Goal: Information Seeking & Learning: Learn about a topic

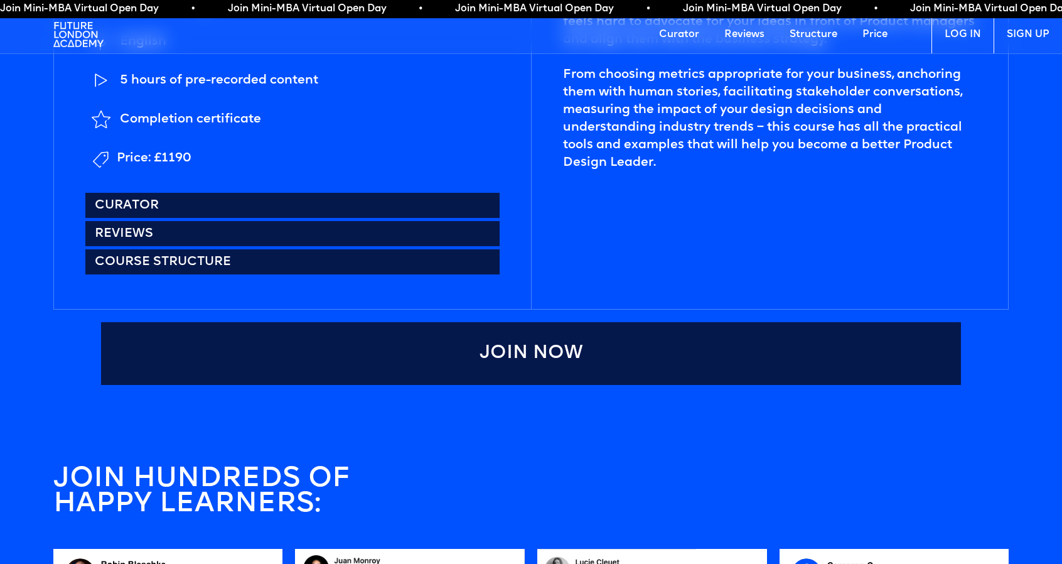
scroll to position [753, 0]
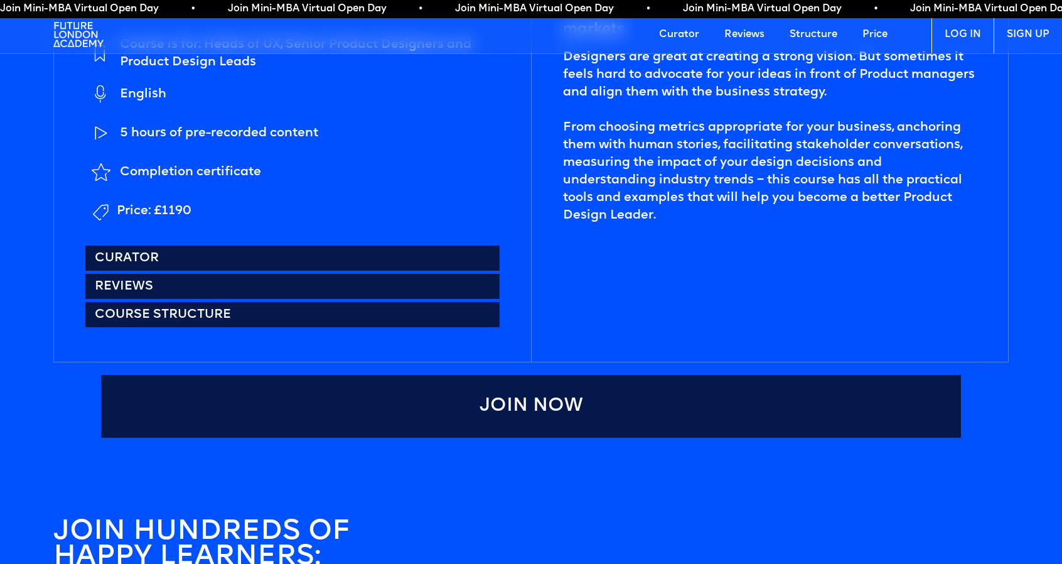
drag, startPoint x: 244, startPoint y: 200, endPoint x: 231, endPoint y: 220, distance: 23.7
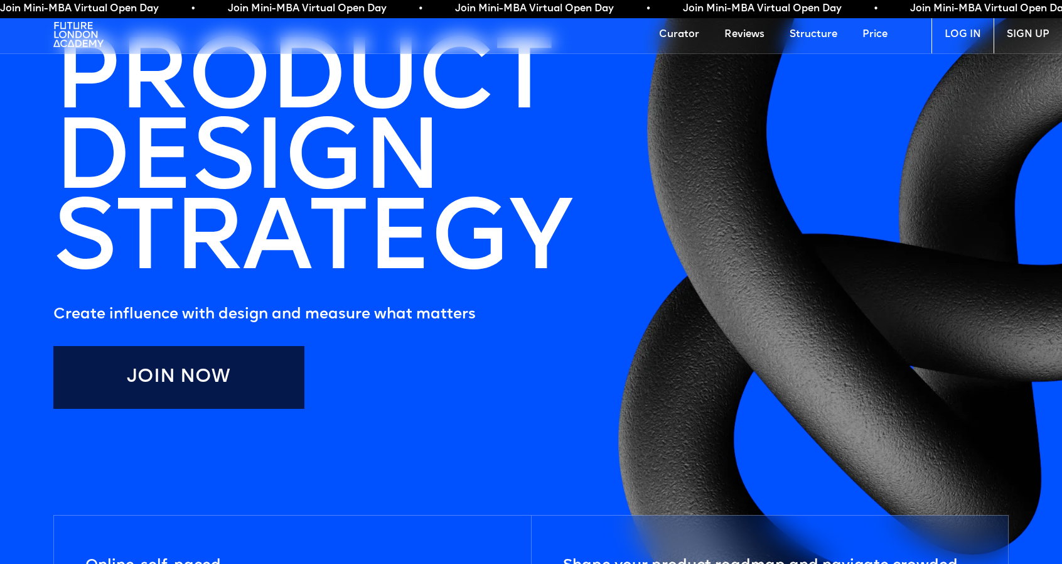
scroll to position [0, 0]
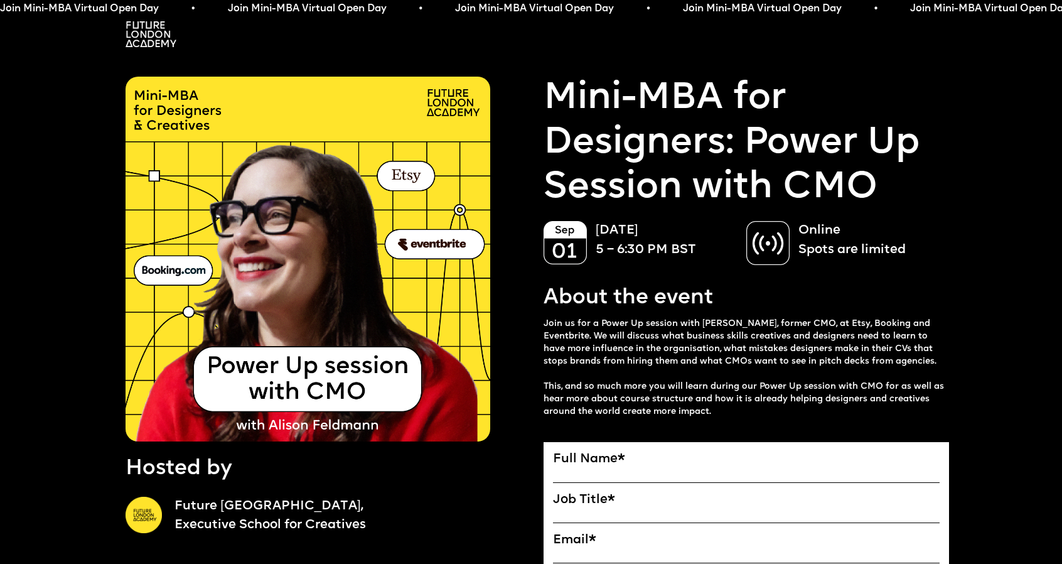
click at [138, 25] on img at bounding box center [151, 34] width 51 height 26
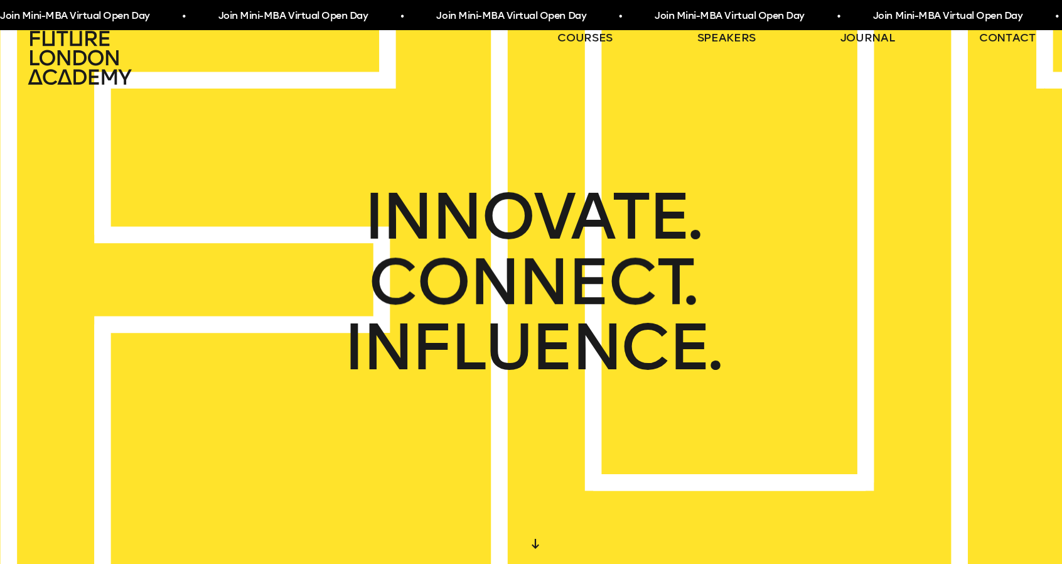
click at [606, 298] on span "CONNECT." at bounding box center [531, 281] width 326 height 65
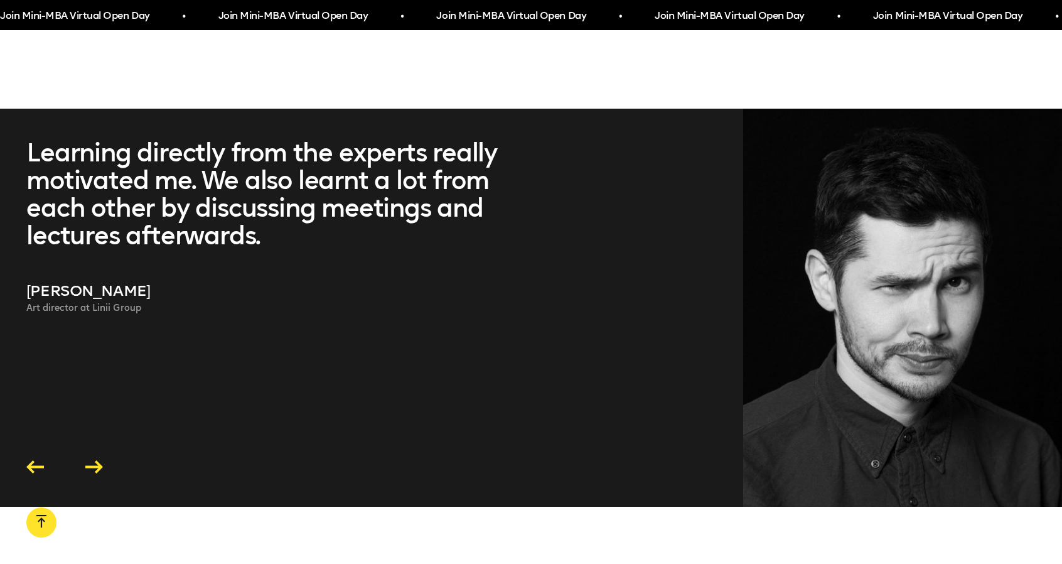
scroll to position [3577, 0]
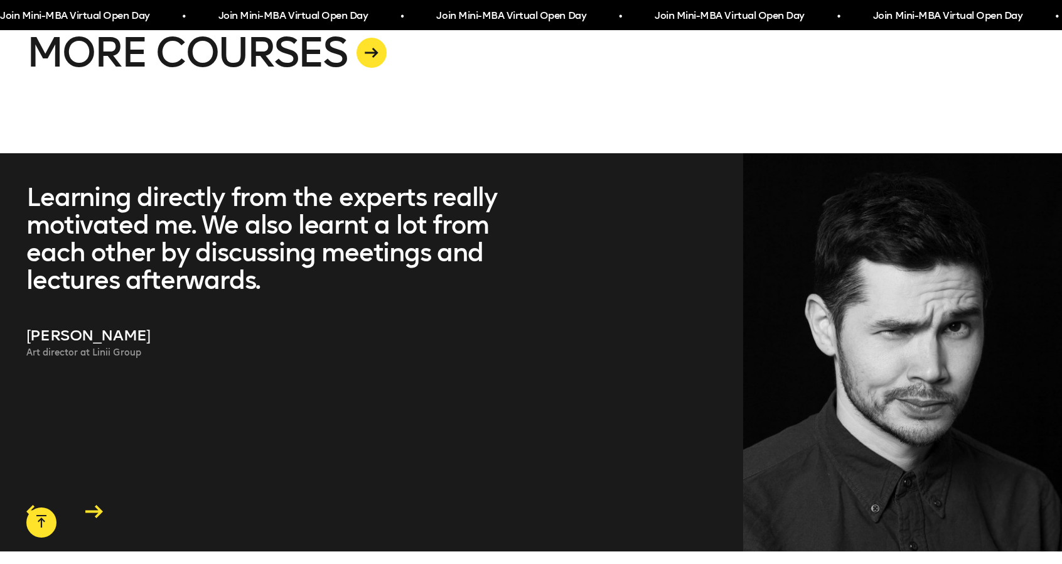
click at [96, 505] on icon at bounding box center [94, 511] width 18 height 13
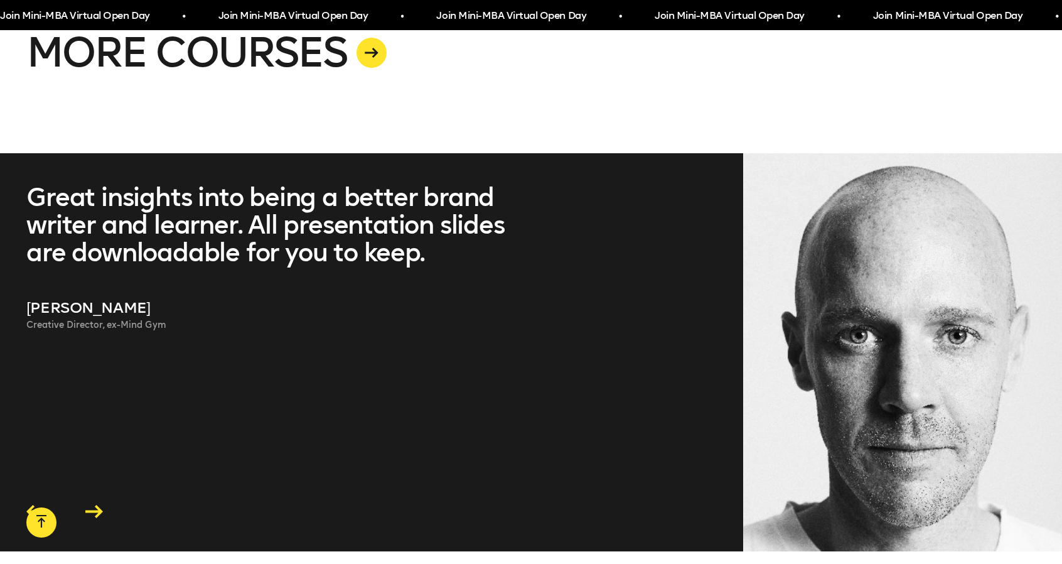
click at [96, 505] on icon at bounding box center [94, 511] width 18 height 13
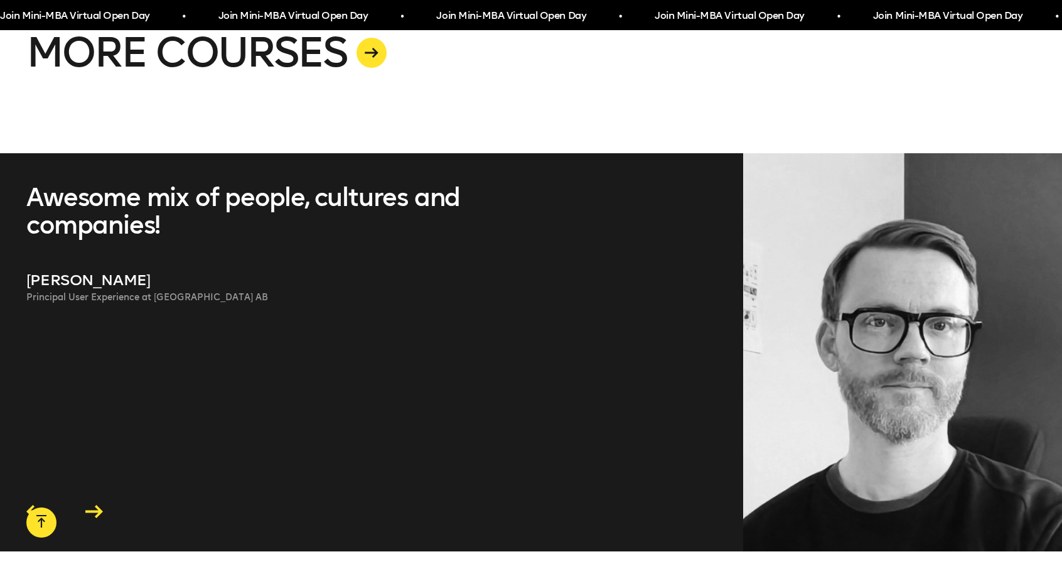
click at [96, 505] on icon at bounding box center [94, 511] width 18 height 13
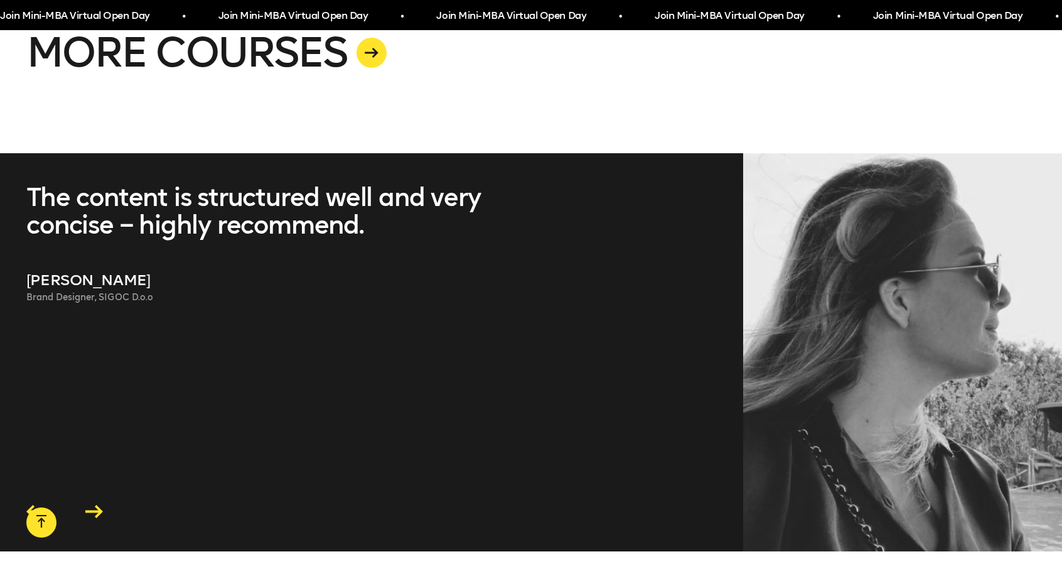
click at [96, 505] on icon at bounding box center [94, 511] width 18 height 13
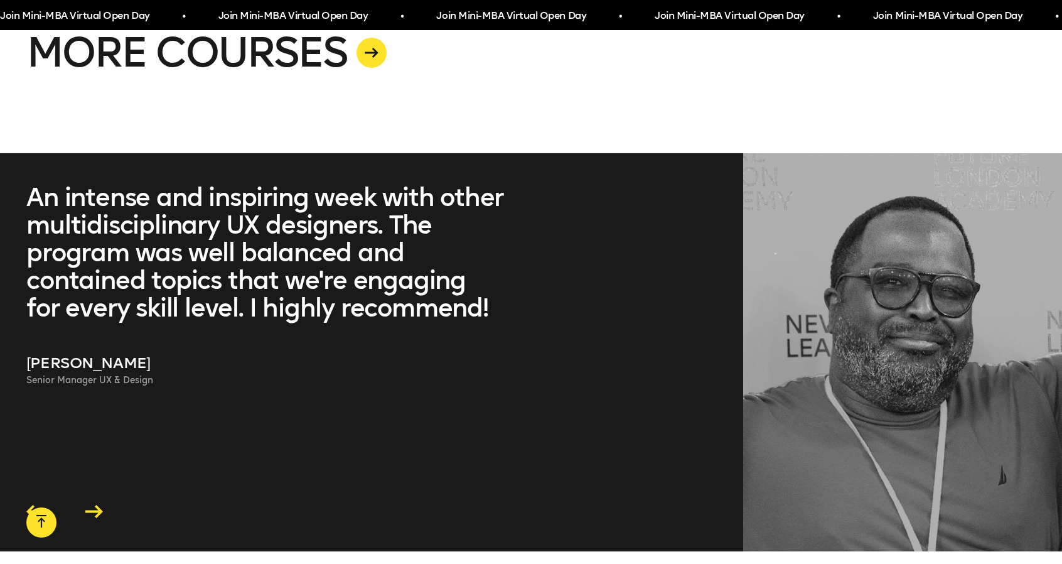
click at [26, 501] on icon at bounding box center [35, 510] width 24 height 19
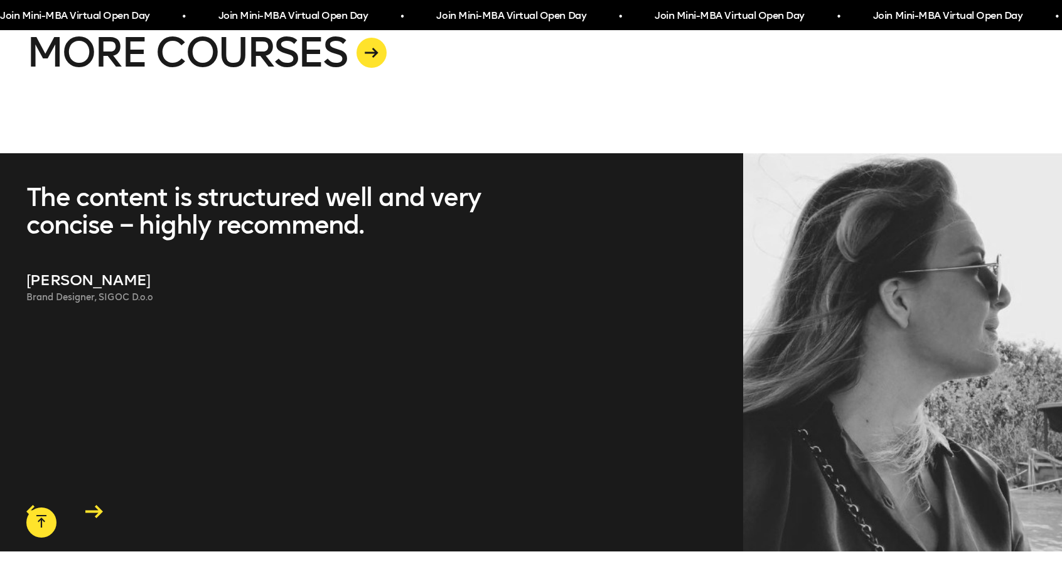
click at [26, 501] on icon at bounding box center [35, 510] width 24 height 19
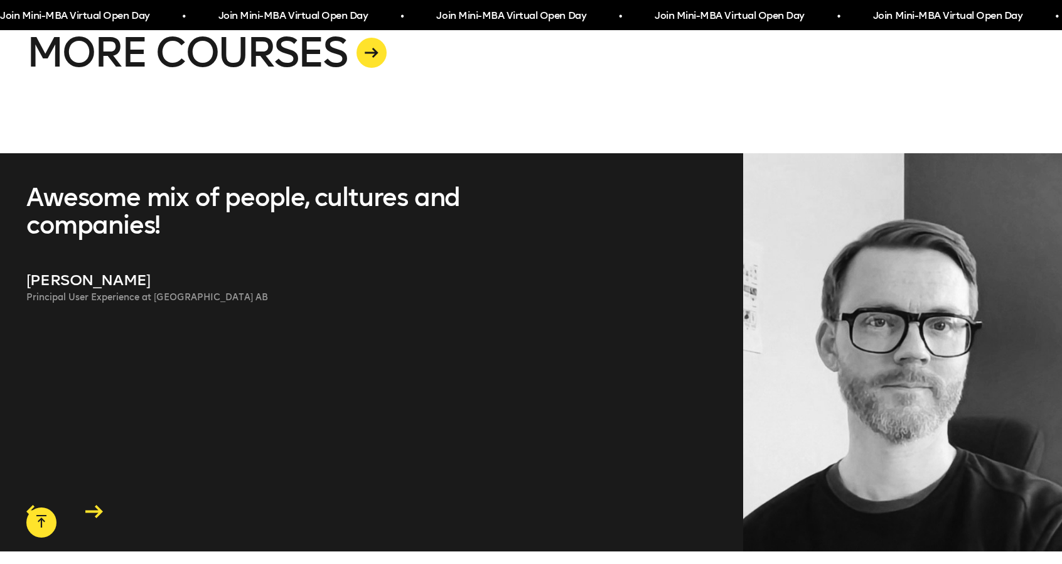
click at [92, 505] on icon at bounding box center [94, 511] width 18 height 13
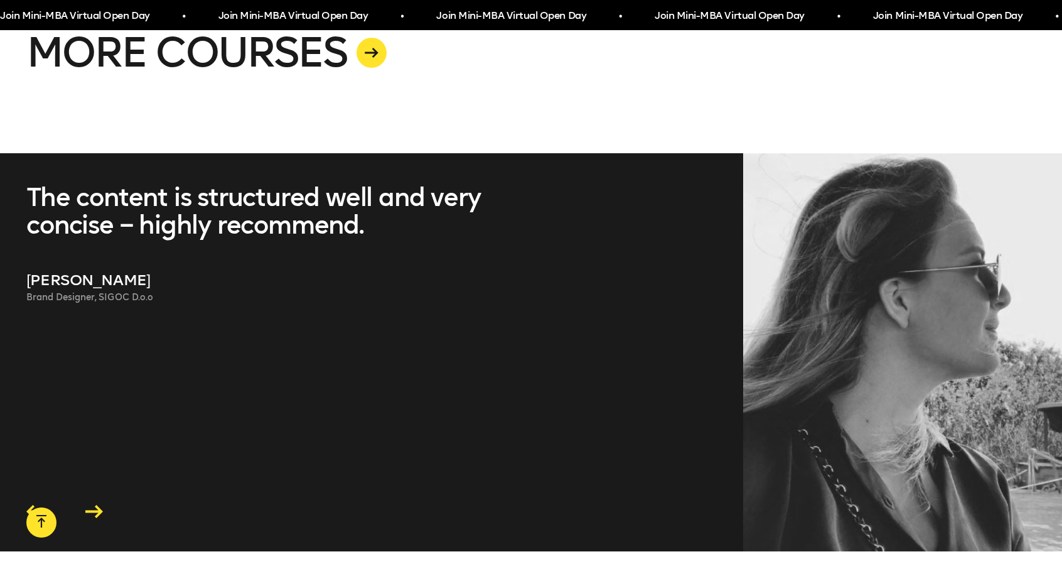
click at [92, 505] on icon at bounding box center [94, 511] width 18 height 13
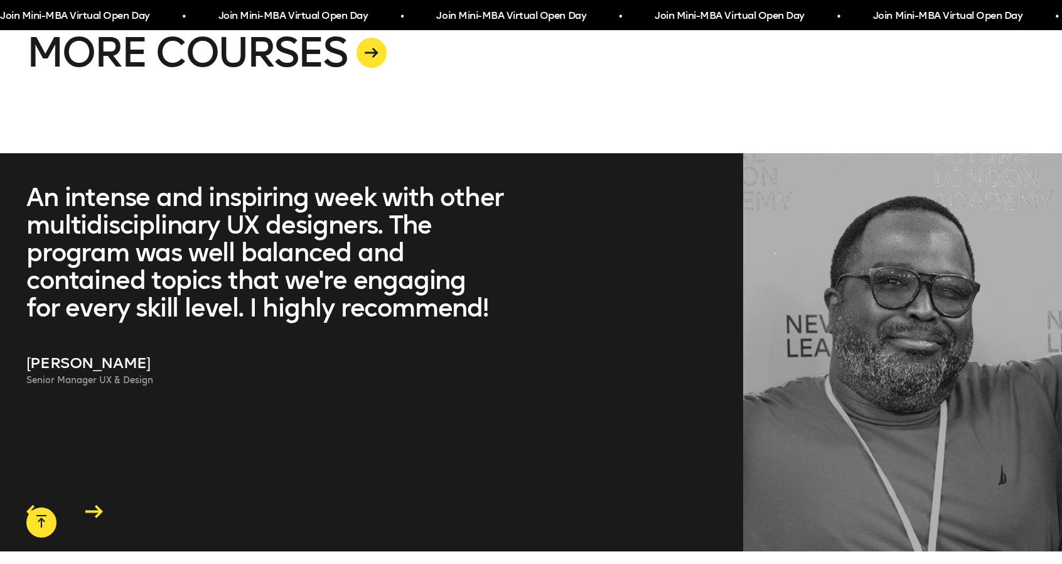
click at [46, 501] on div at bounding box center [64, 510] width 83 height 19
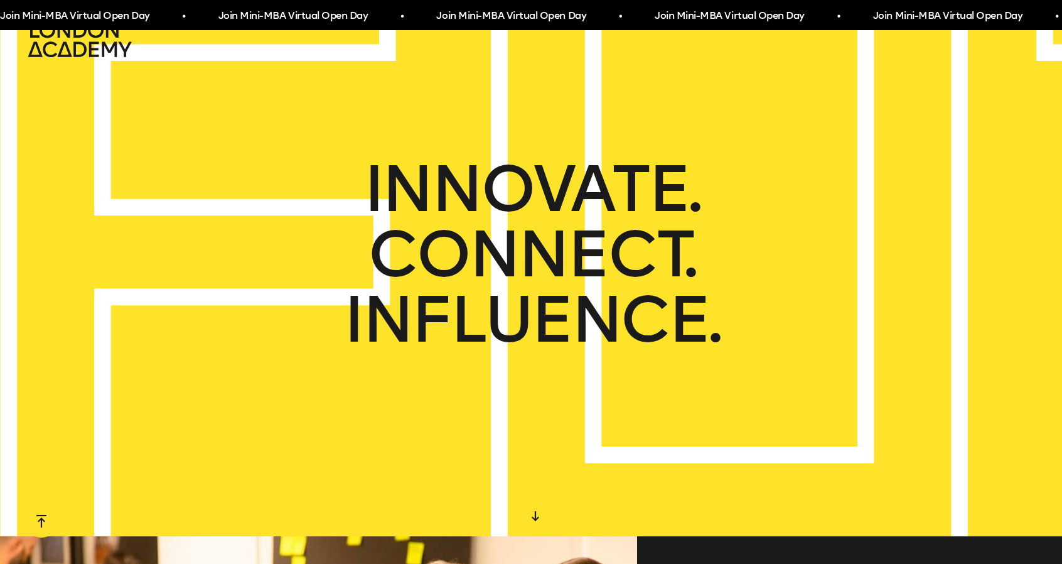
scroll to position [0, 0]
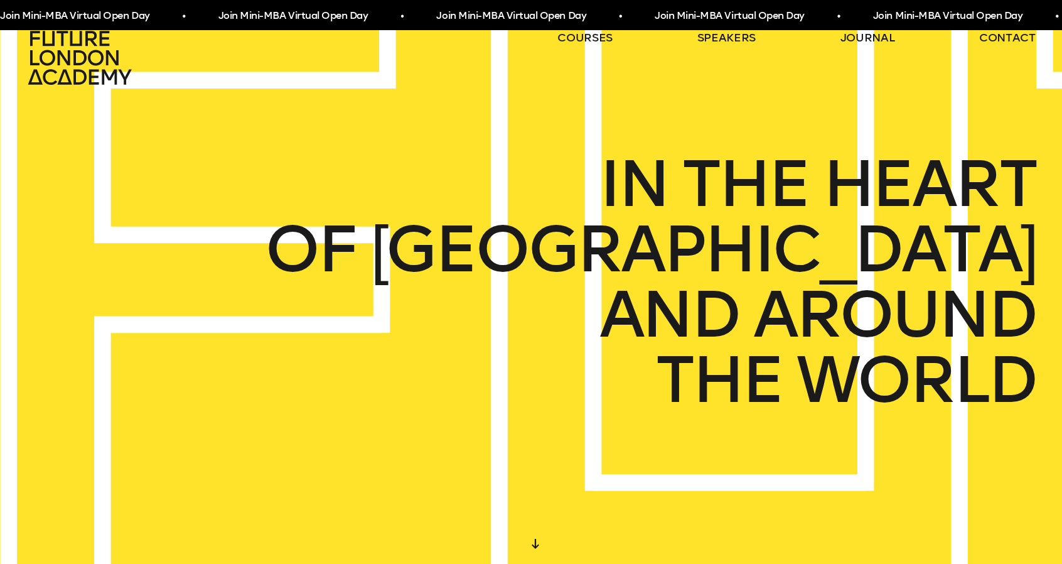
click at [274, 139] on div "WE CREATE LEARNING EXPERIENCES" at bounding box center [425, 282] width 1168 height 620
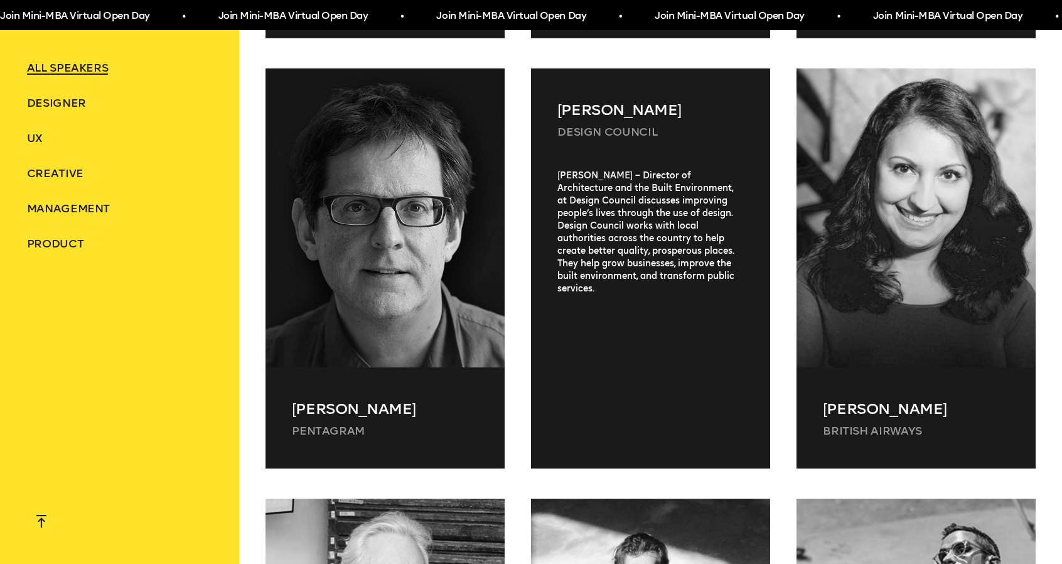
scroll to position [1004, 0]
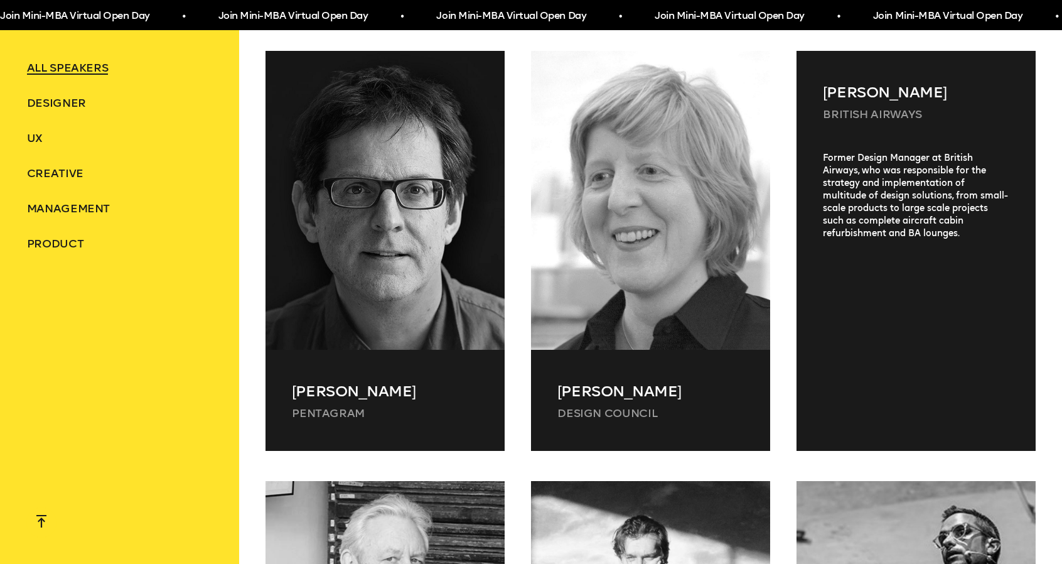
click at [916, 235] on div "Jagdish Sihra British Airways Former Design Manager at British Airways, who was…" at bounding box center [915, 251] width 239 height 400
click at [916, 235] on div "Former Design Manager at British Airways, who was responsible for the strategy …" at bounding box center [915, 286] width 239 height 269
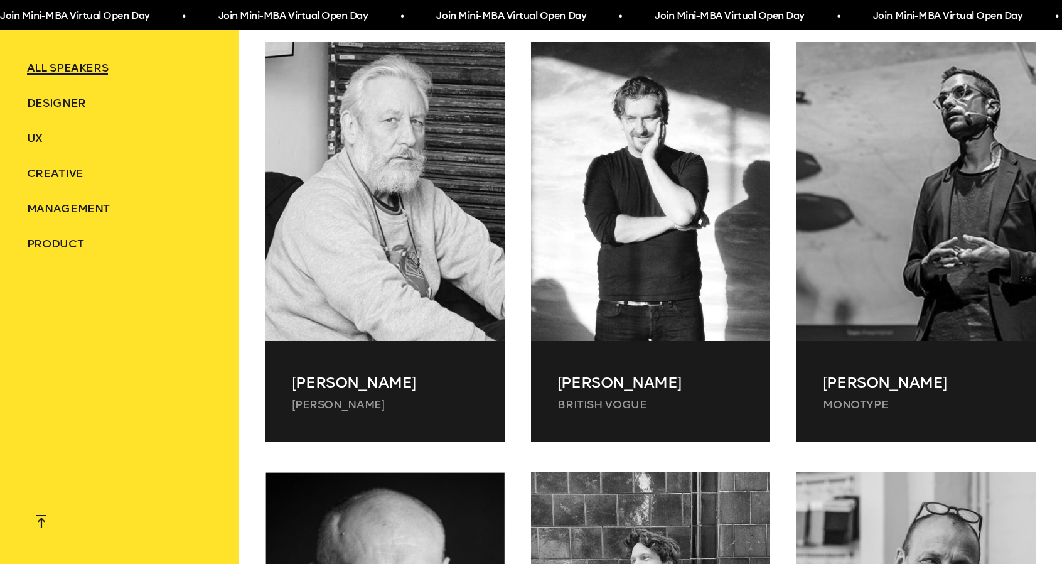
scroll to position [1444, 0]
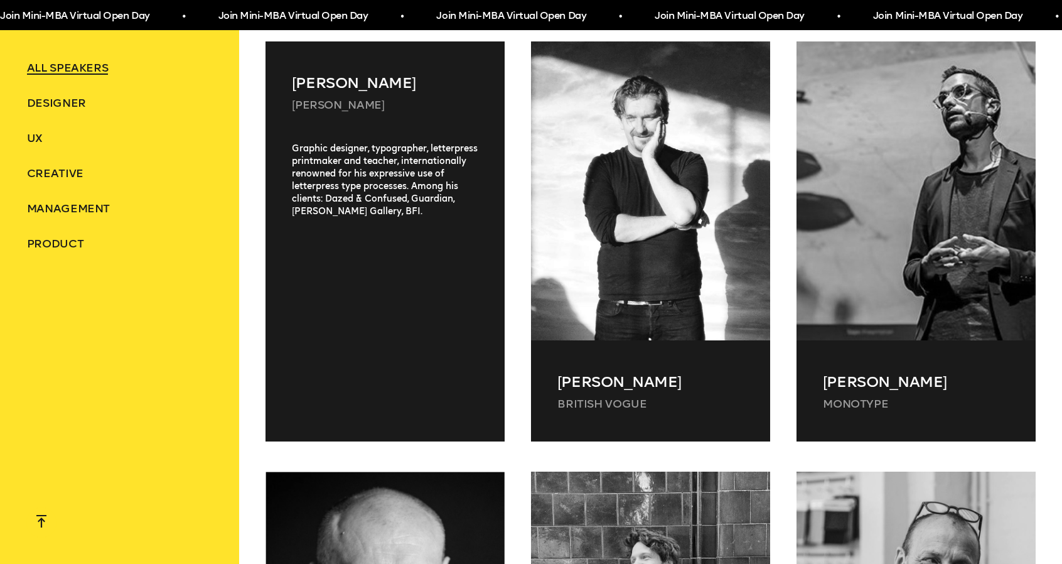
click at [397, 328] on div "Graphic designer, typographer, letterpress printmaker and teacher, internationa…" at bounding box center [384, 276] width 239 height 269
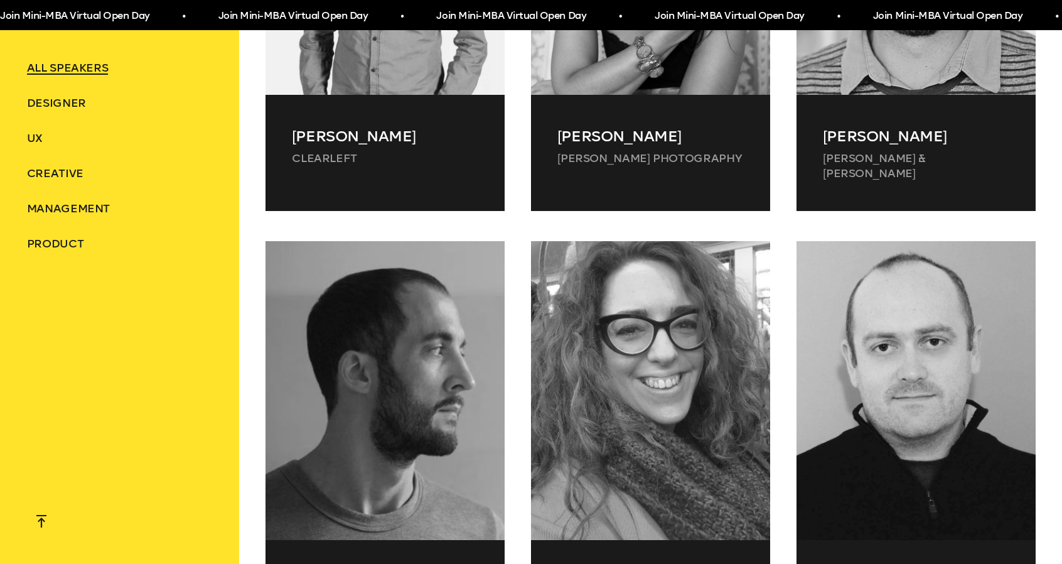
scroll to position [3829, 0]
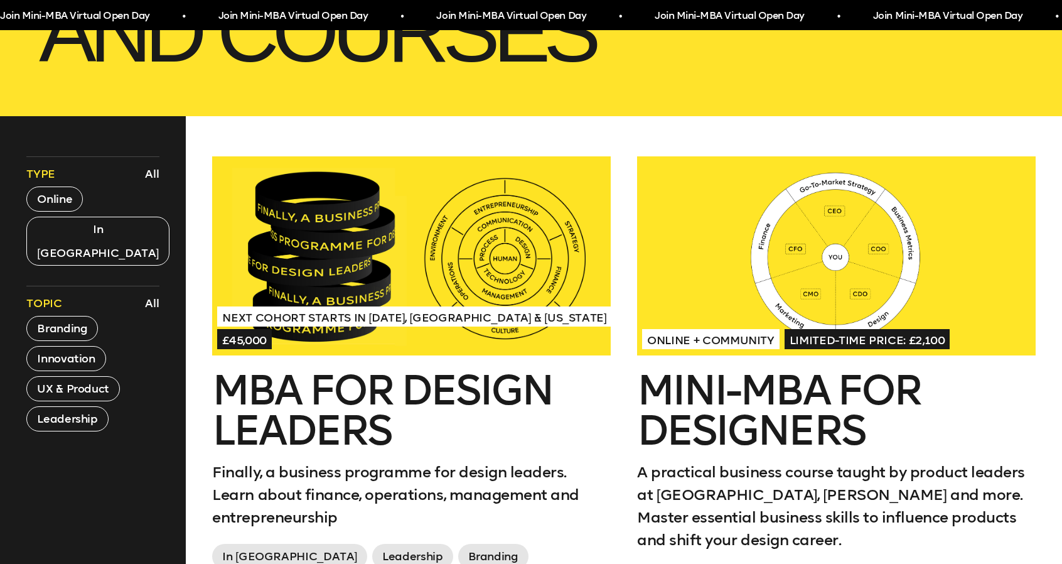
scroll to position [439, 0]
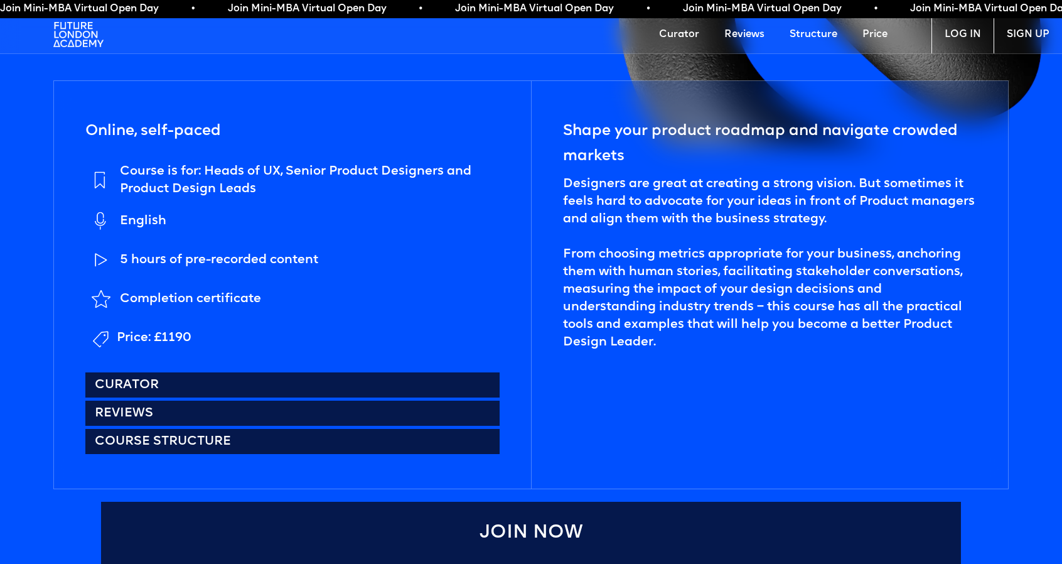
scroll to position [565, 0]
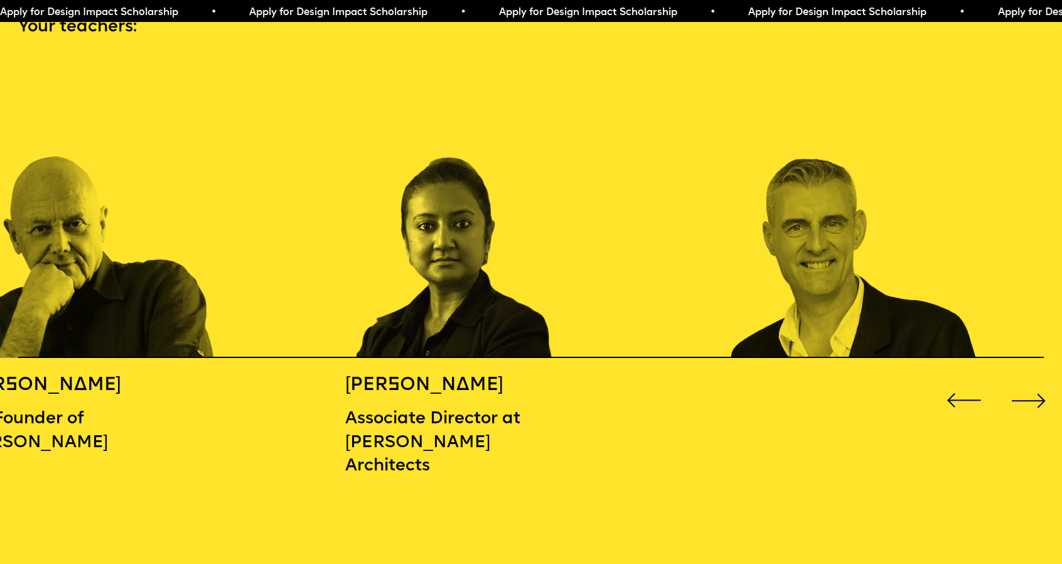
scroll to position [1632, 0]
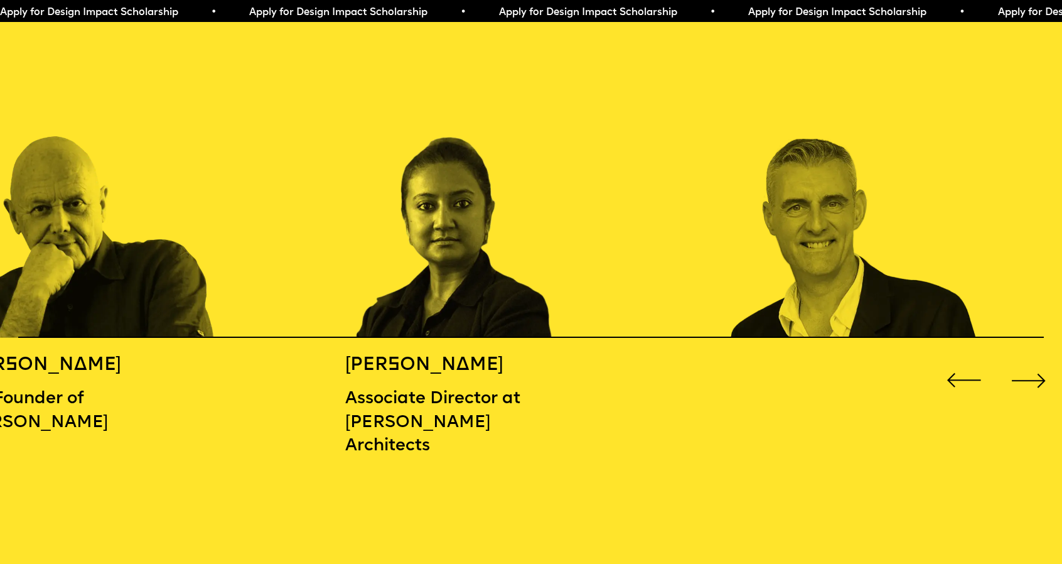
click at [1020, 378] on div "Next slide" at bounding box center [1028, 380] width 43 height 43
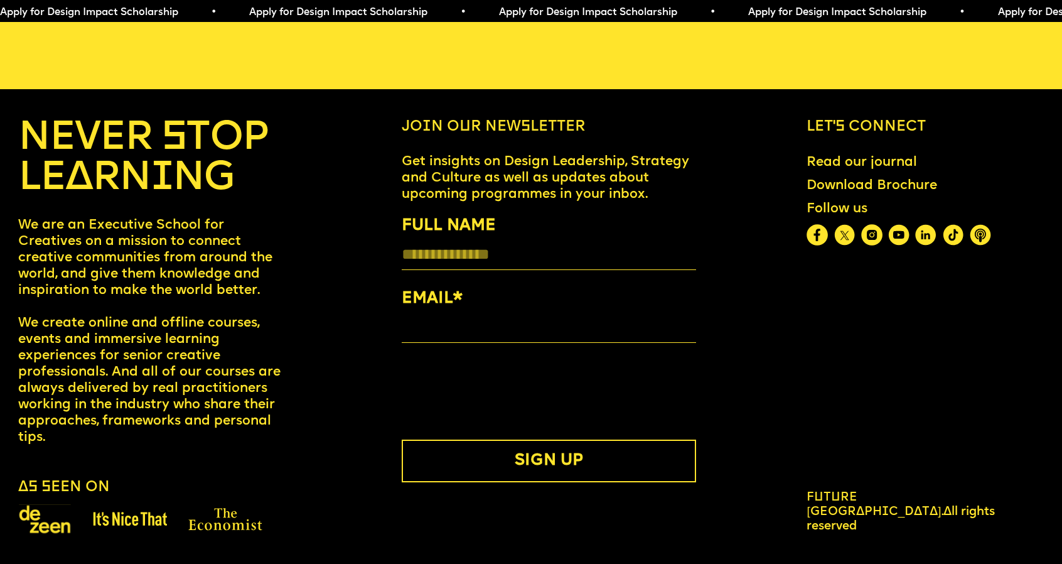
scroll to position [6022, 0]
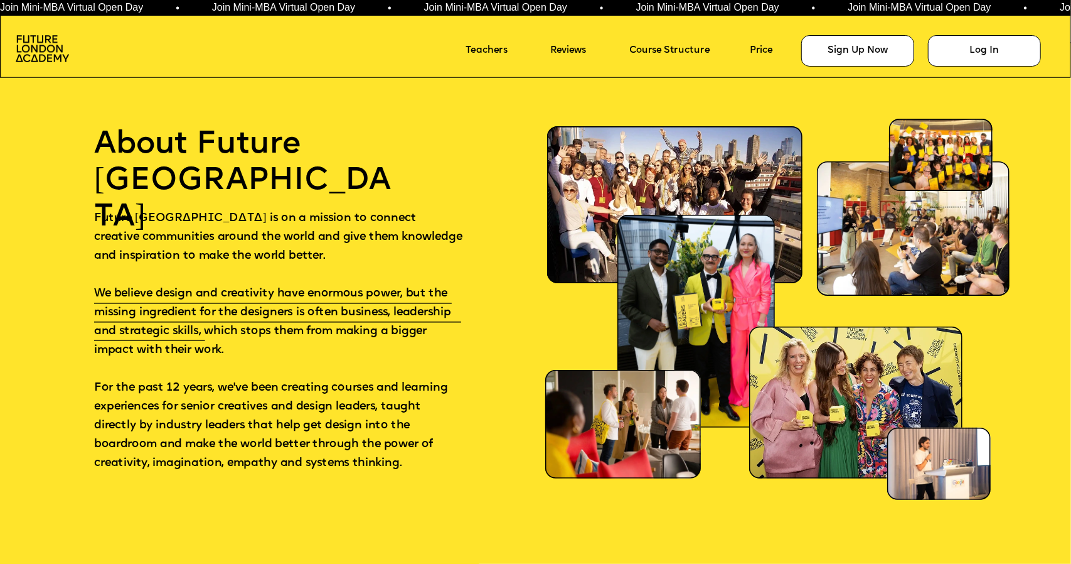
scroll to position [7029, 0]
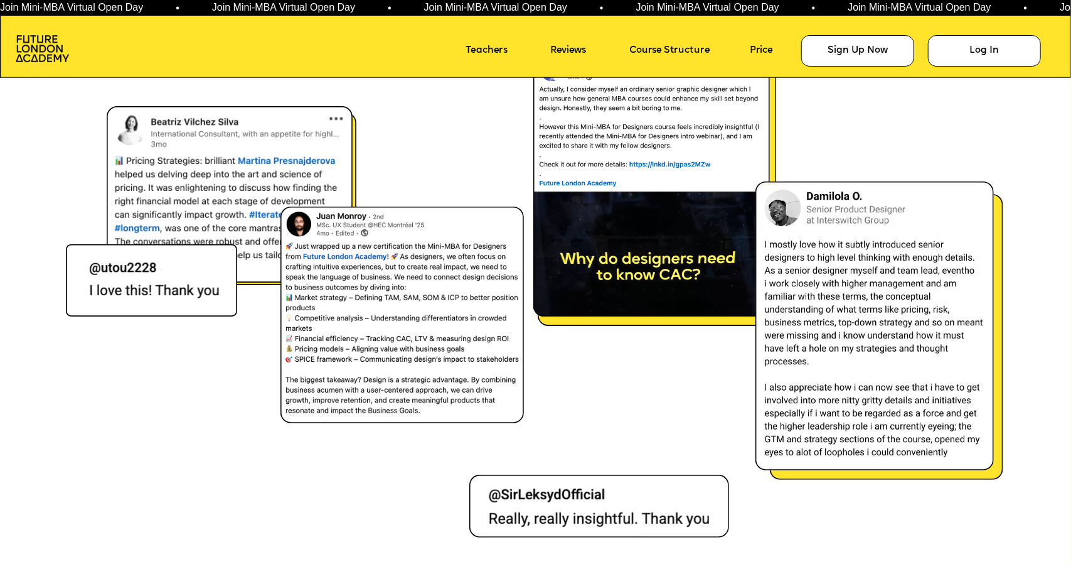
scroll to position [7657, 0]
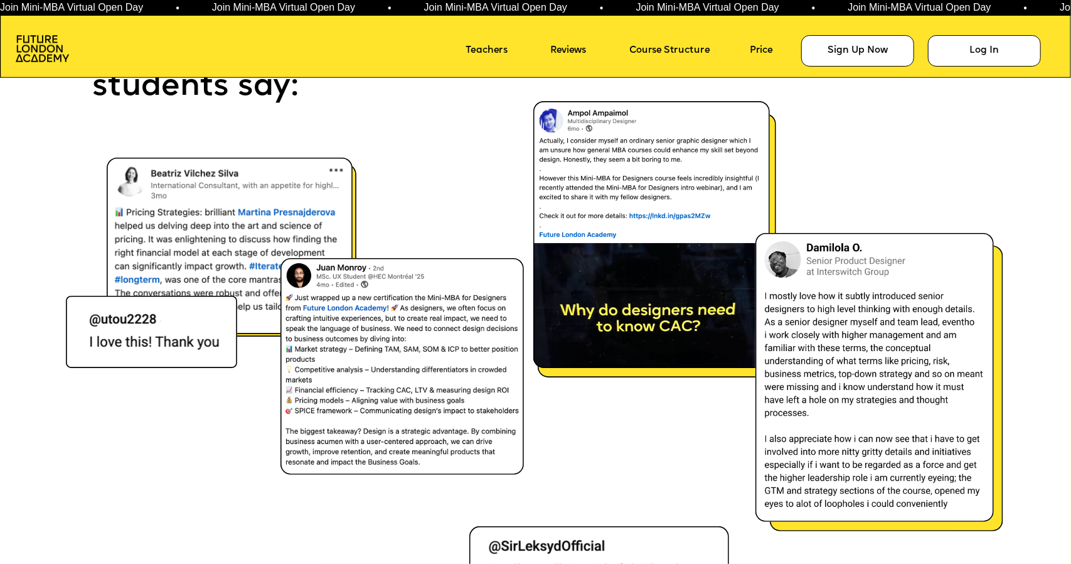
click at [638, 310] on img at bounding box center [651, 234] width 237 height 267
click at [846, 332] on img at bounding box center [875, 377] width 238 height 289
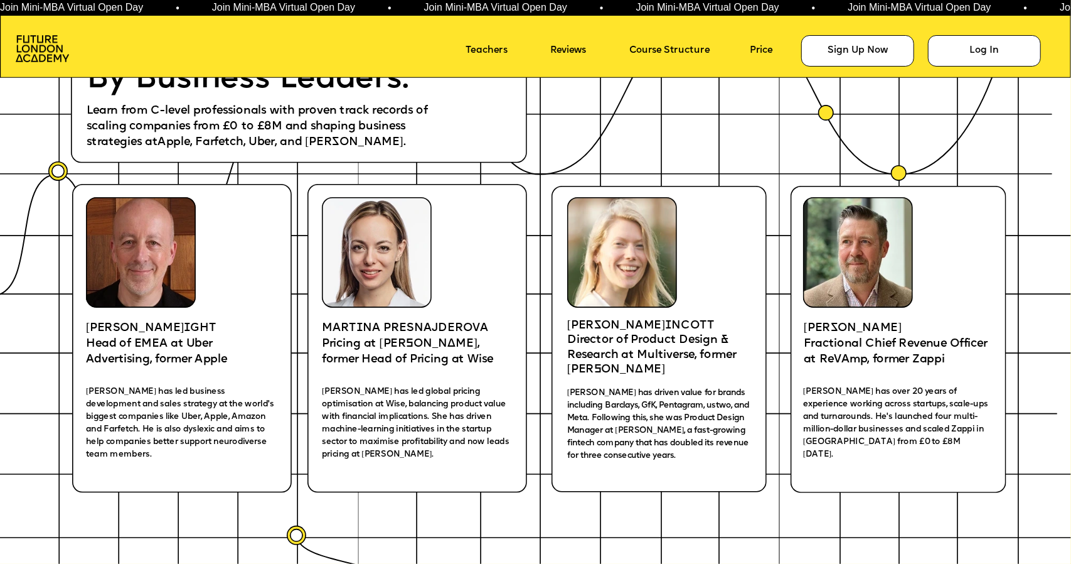
scroll to position [2192, 0]
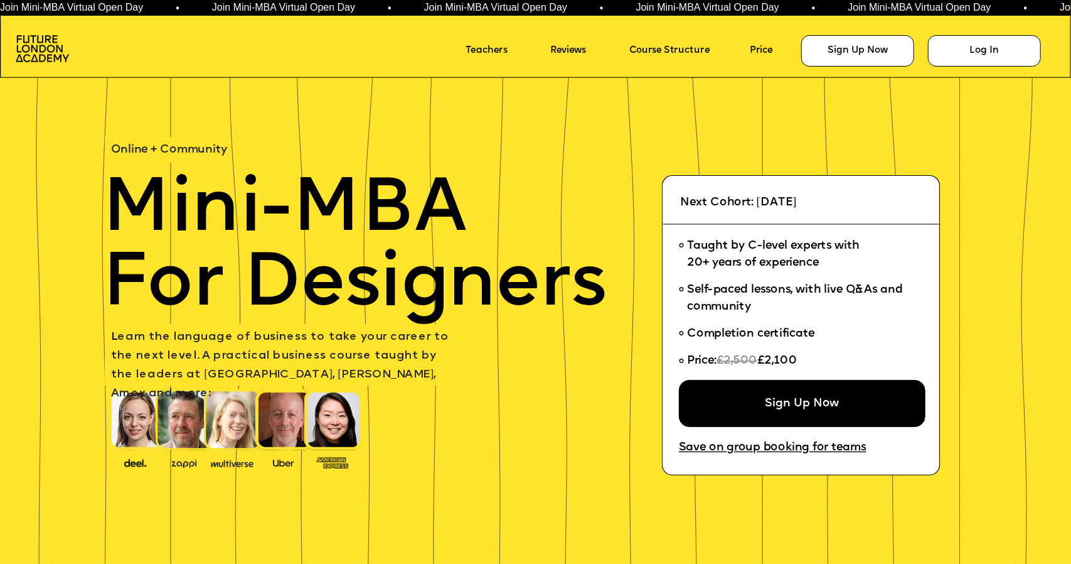
scroll to position [2192, 0]
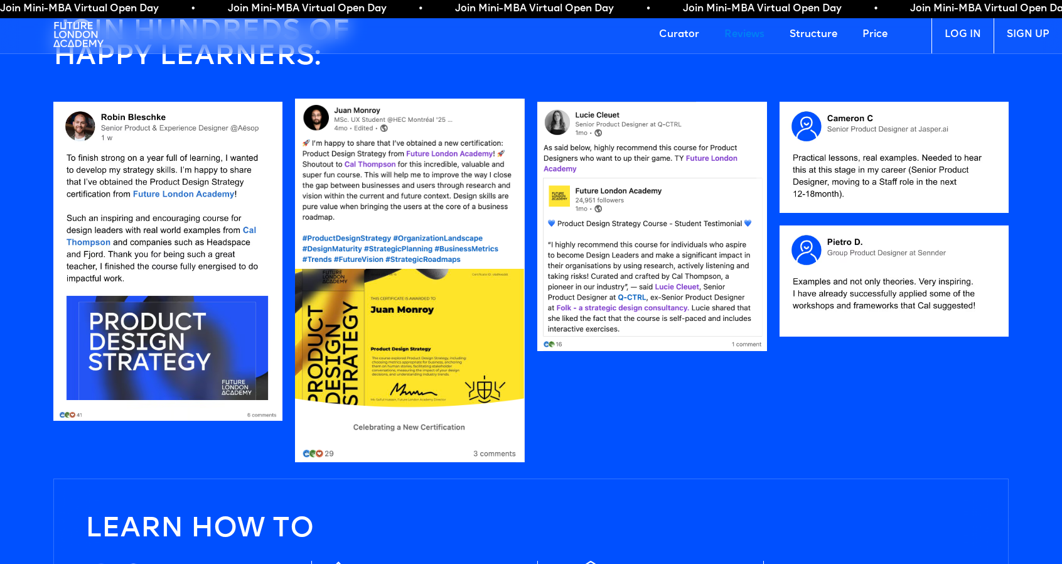
click at [441, 250] on img at bounding box center [410, 281] width 230 height 364
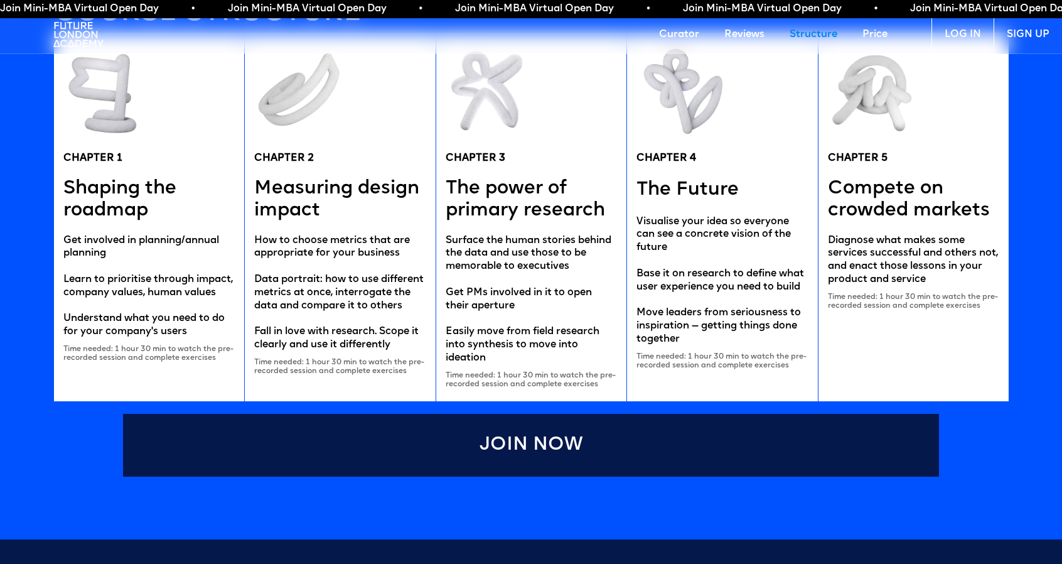
scroll to position [2497, 0]
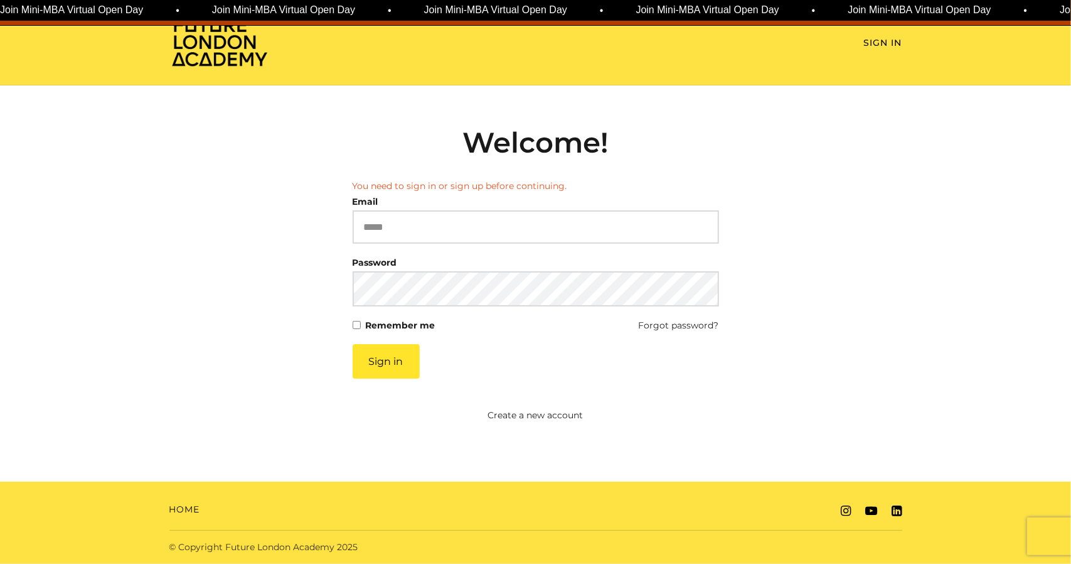
click at [227, 45] on img at bounding box center [219, 41] width 100 height 51
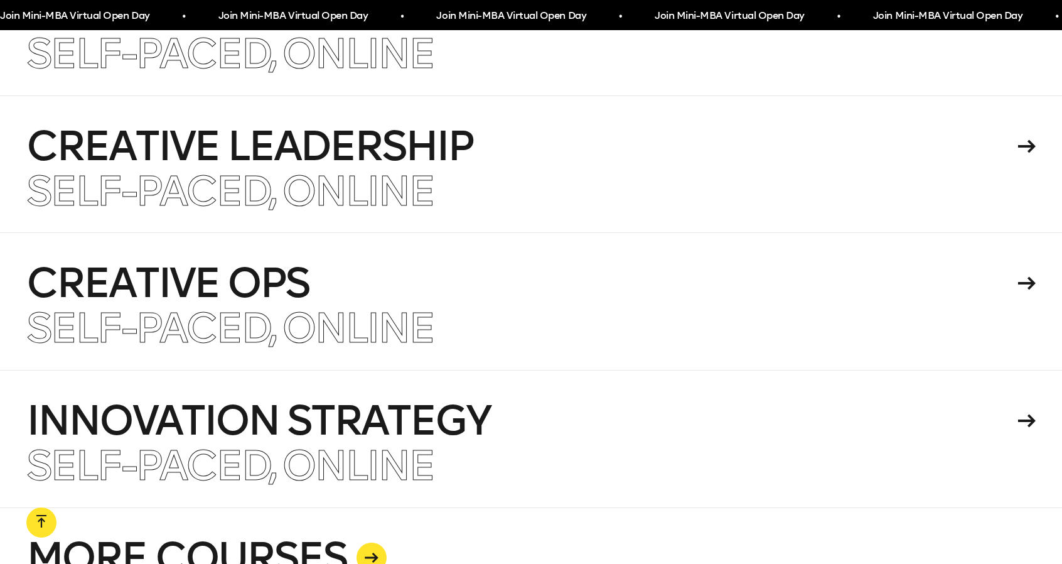
scroll to position [3075, 0]
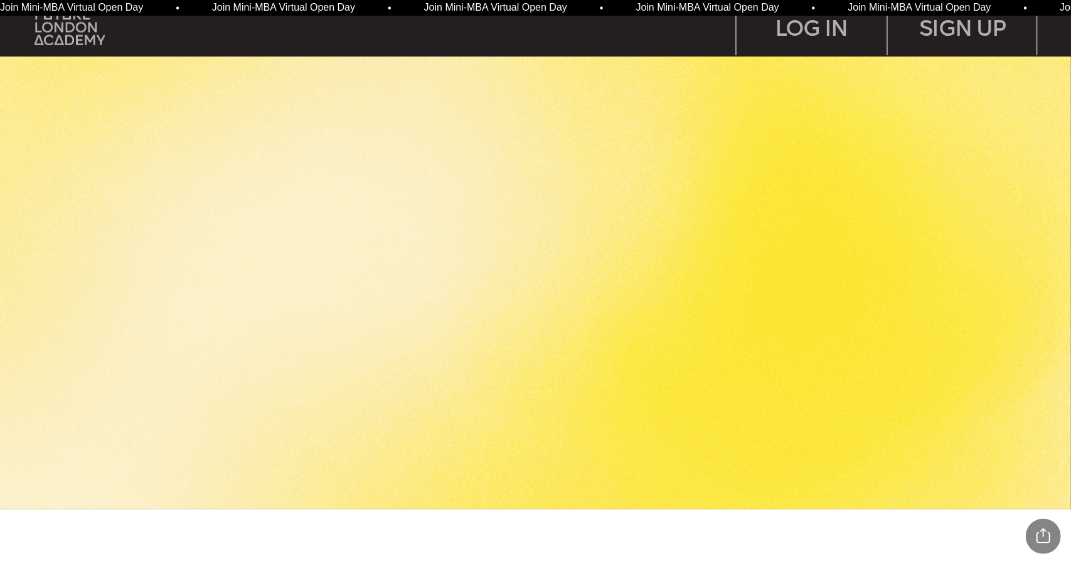
scroll to position [1757, 0]
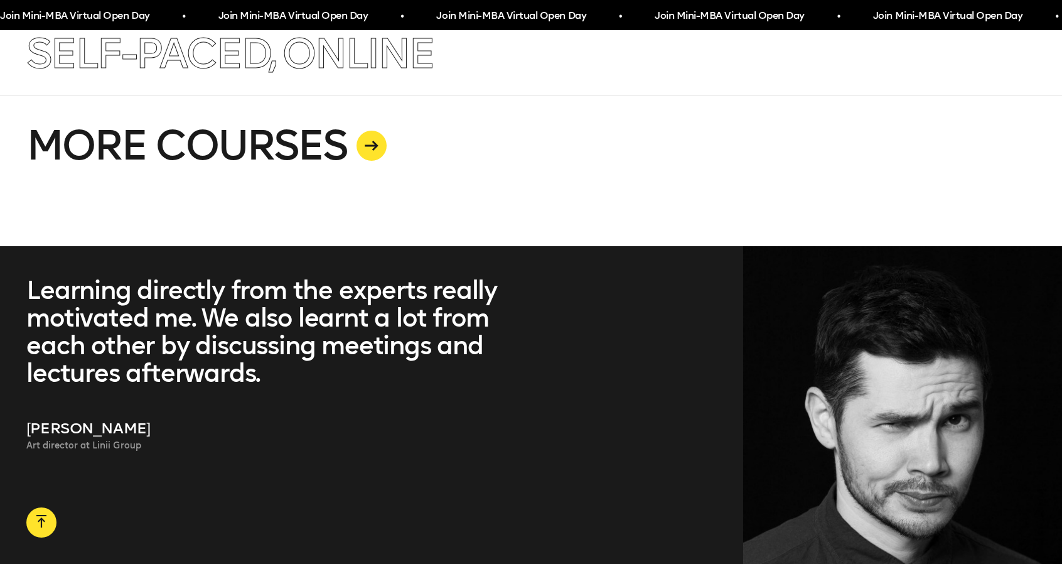
scroll to position [3766, 0]
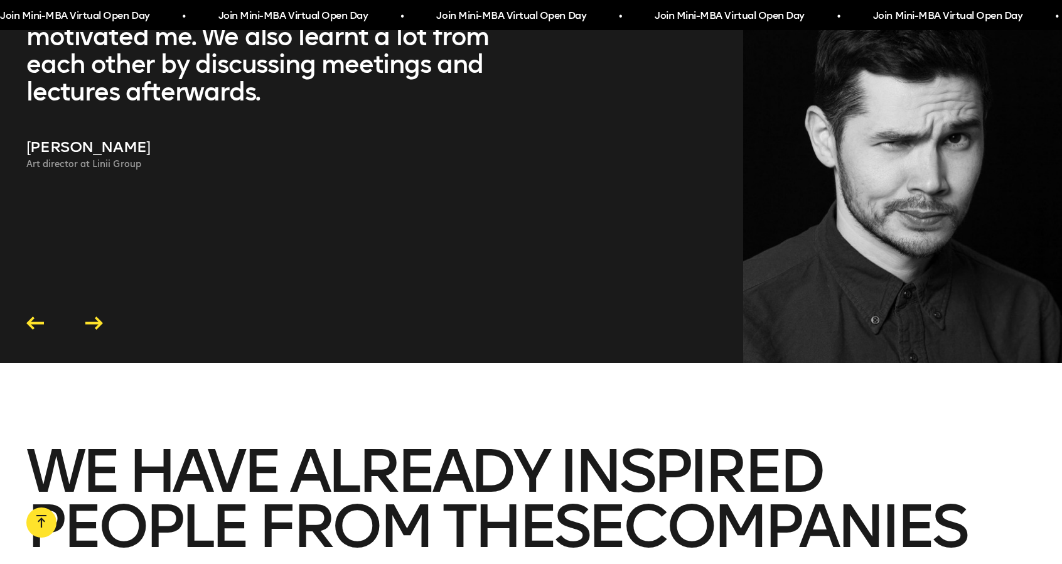
click at [109, 265] on div "Learning directly from the experts really motivated me. We also learnt a lot fr…" at bounding box center [531, 164] width 1062 height 398
drag, startPoint x: 99, startPoint y: 269, endPoint x: 394, endPoint y: 311, distance: 297.9
click at [99, 313] on icon at bounding box center [94, 322] width 24 height 19
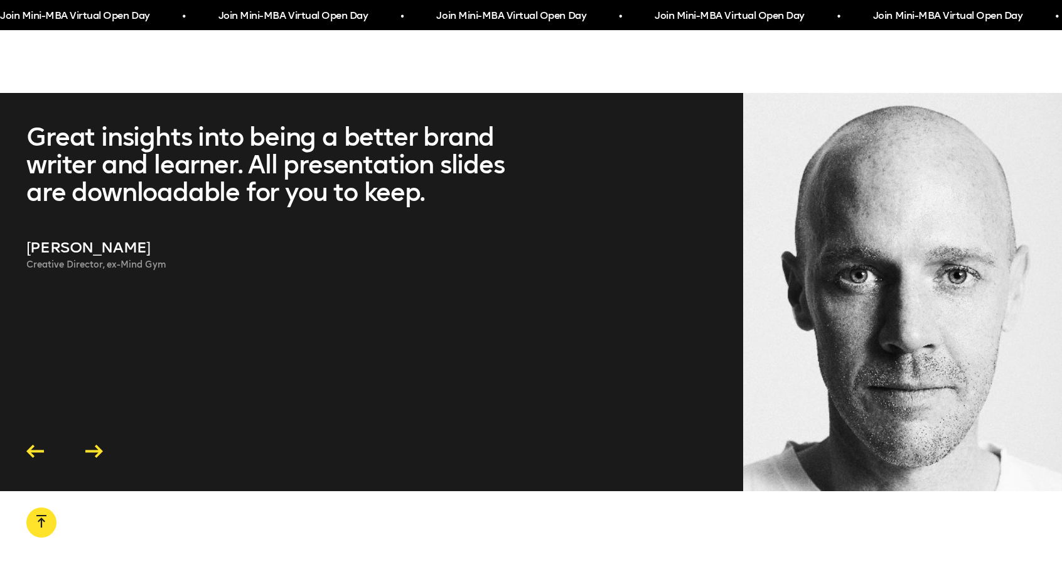
scroll to position [3577, 0]
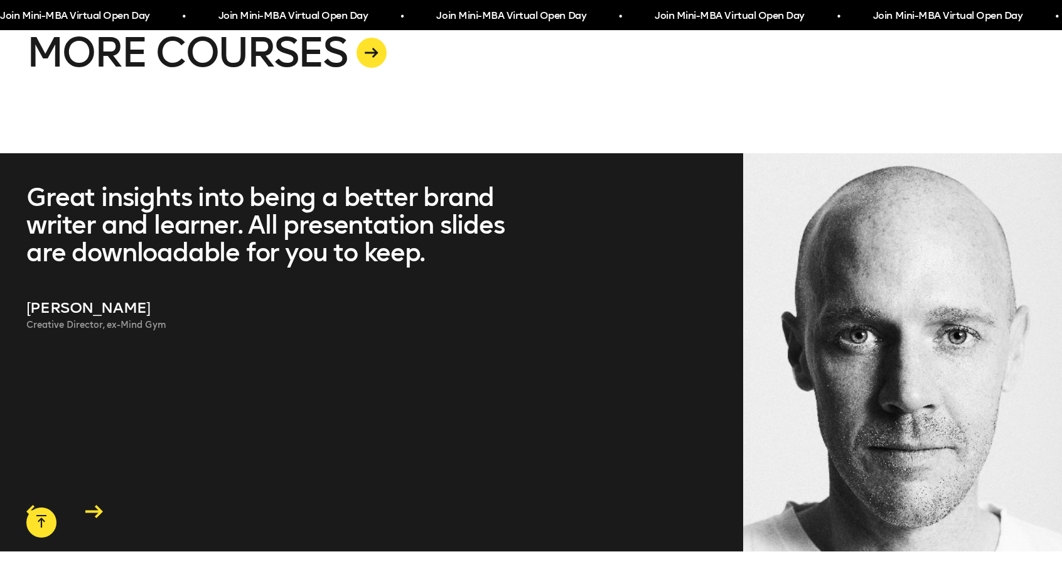
click at [101, 505] on icon at bounding box center [94, 511] width 18 height 13
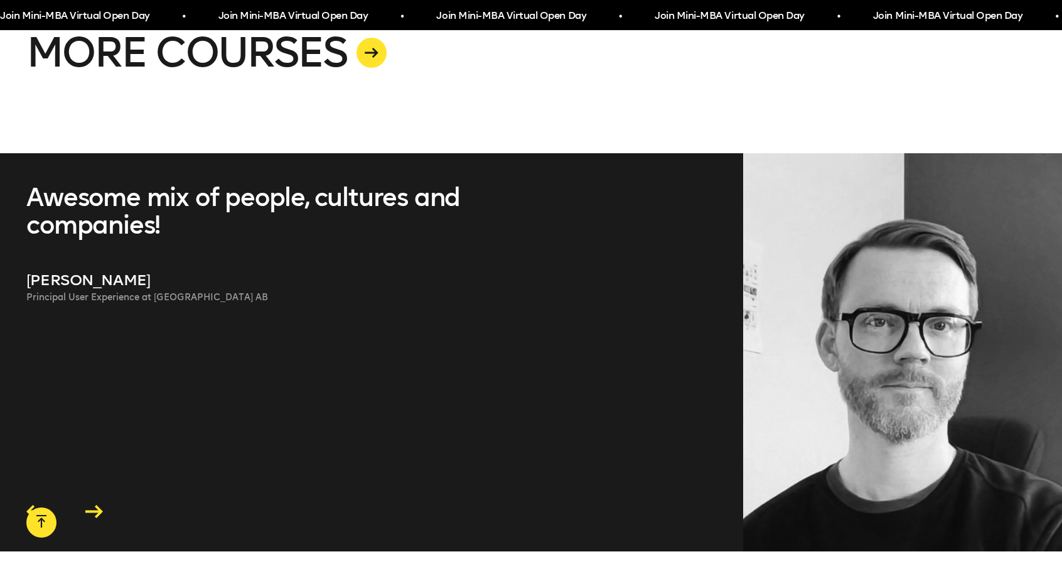
click at [101, 505] on icon at bounding box center [94, 511] width 18 height 13
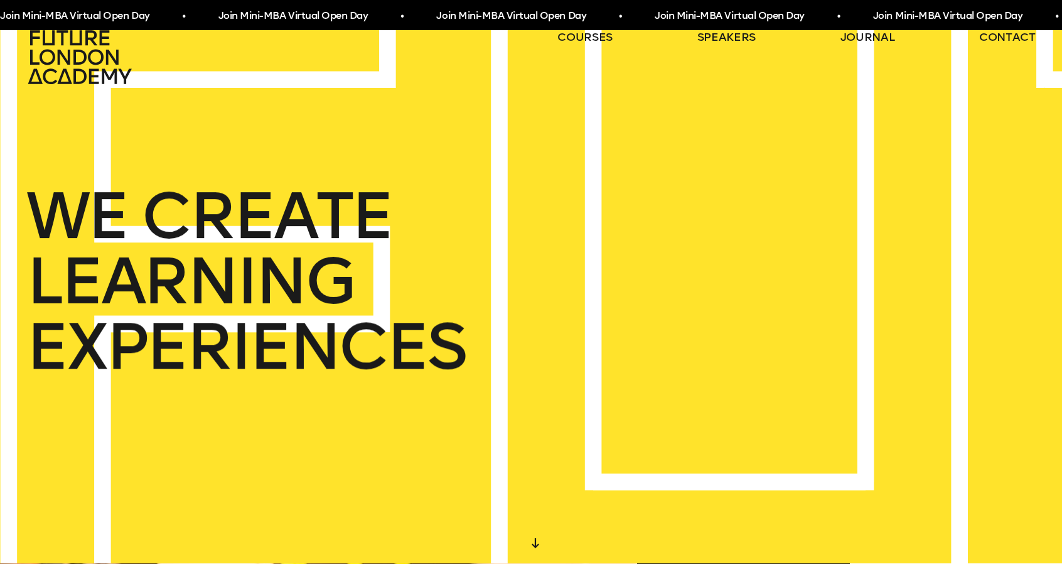
scroll to position [0, 0]
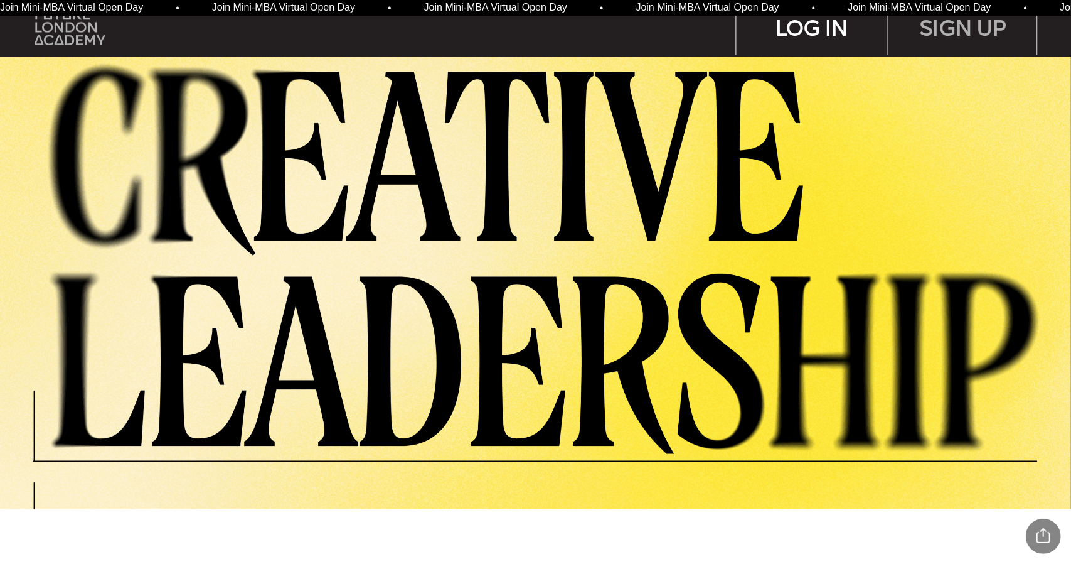
scroll to position [1757, 0]
